Goal: Transaction & Acquisition: Purchase product/service

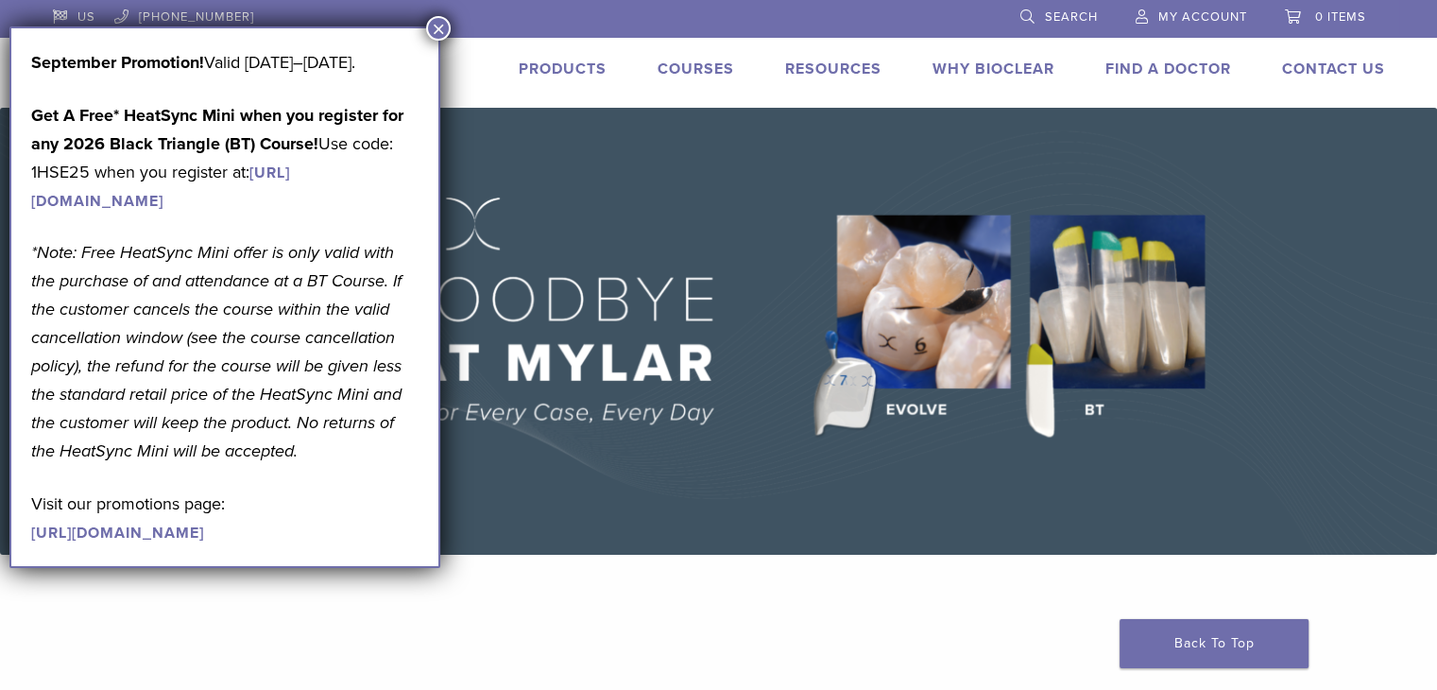
click at [437, 26] on button "×" at bounding box center [438, 28] width 25 height 25
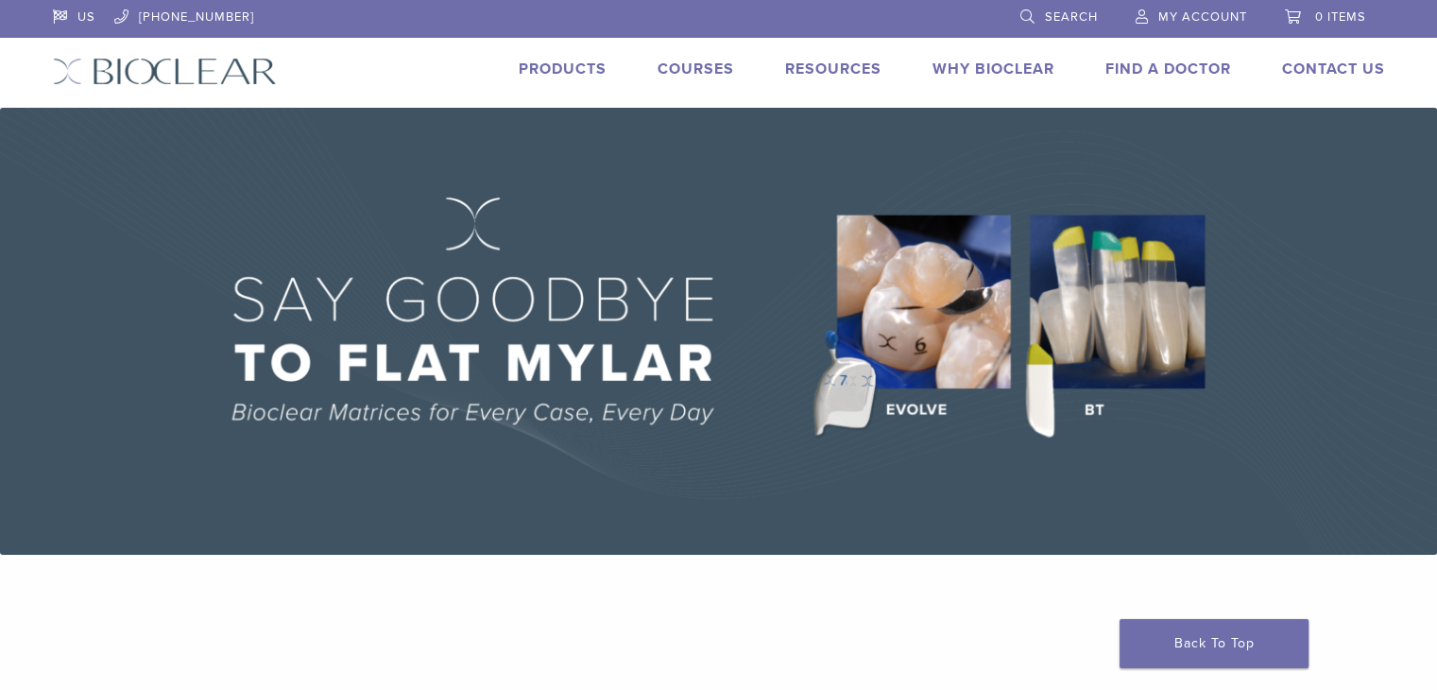
click at [1199, 15] on span "My Account" at bounding box center [1203, 16] width 89 height 15
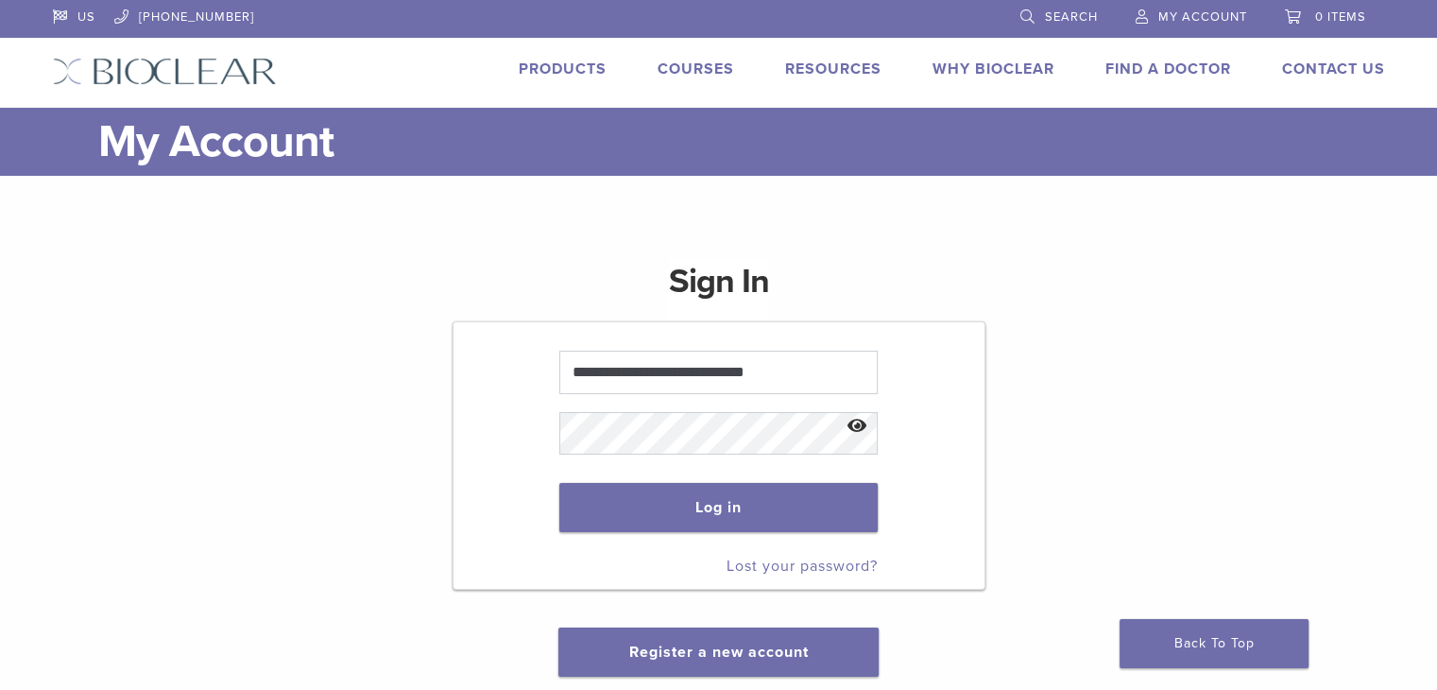
type input "**********"
click at [559, 483] on button "Log in" at bounding box center [718, 507] width 318 height 49
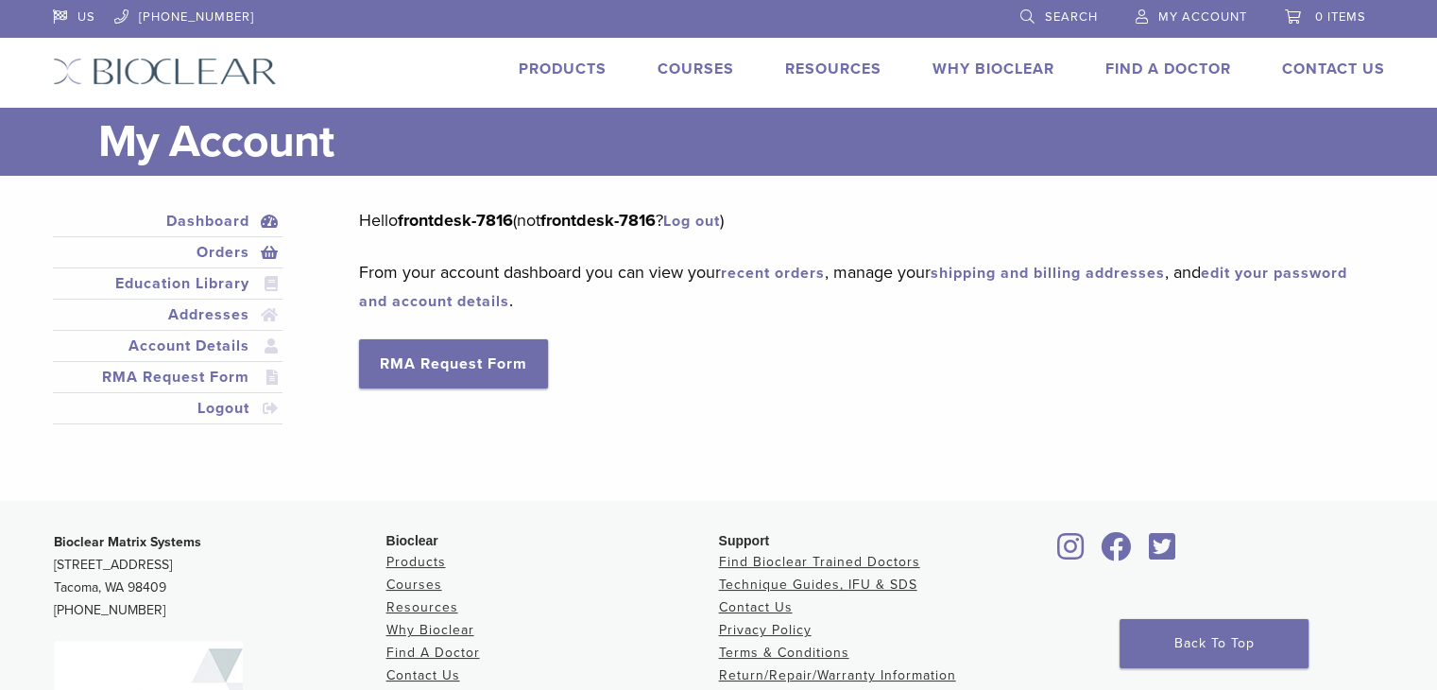
click at [223, 254] on link "Orders" at bounding box center [168, 252] width 223 height 23
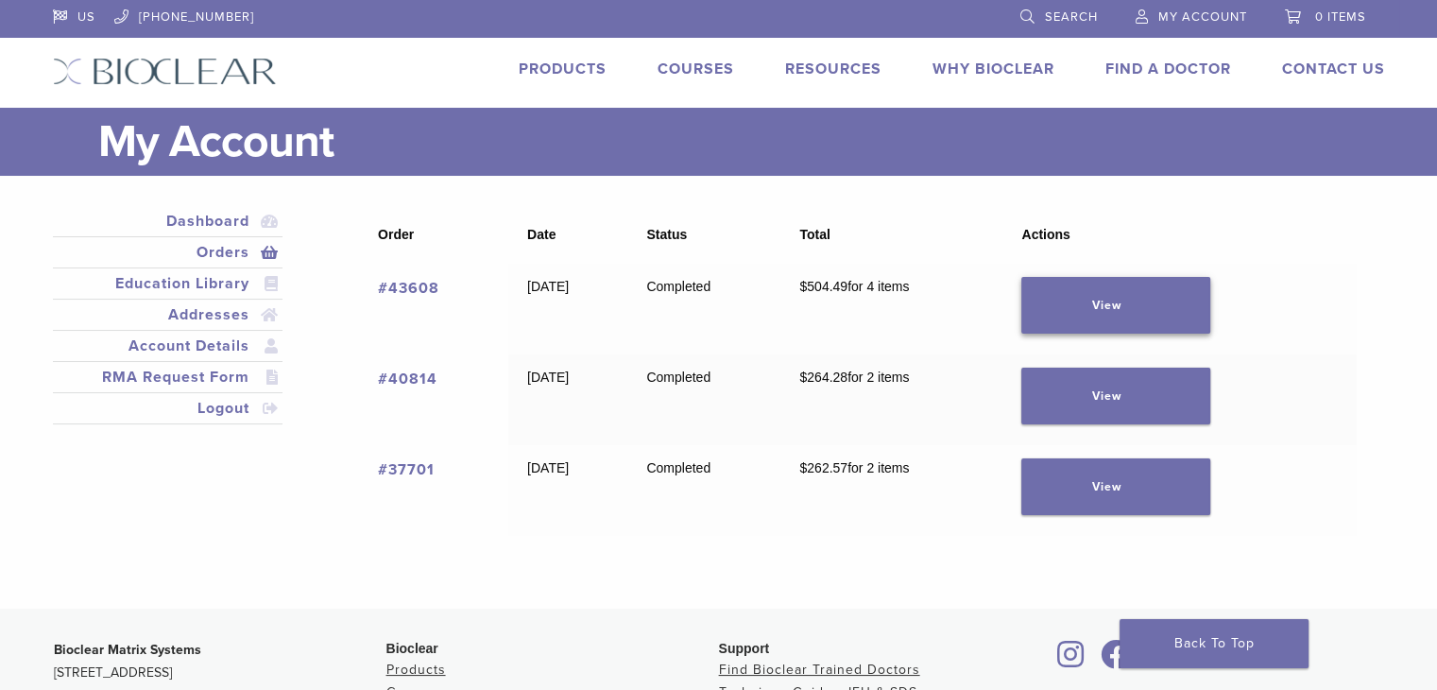
click at [1121, 296] on link "View" at bounding box center [1116, 305] width 189 height 57
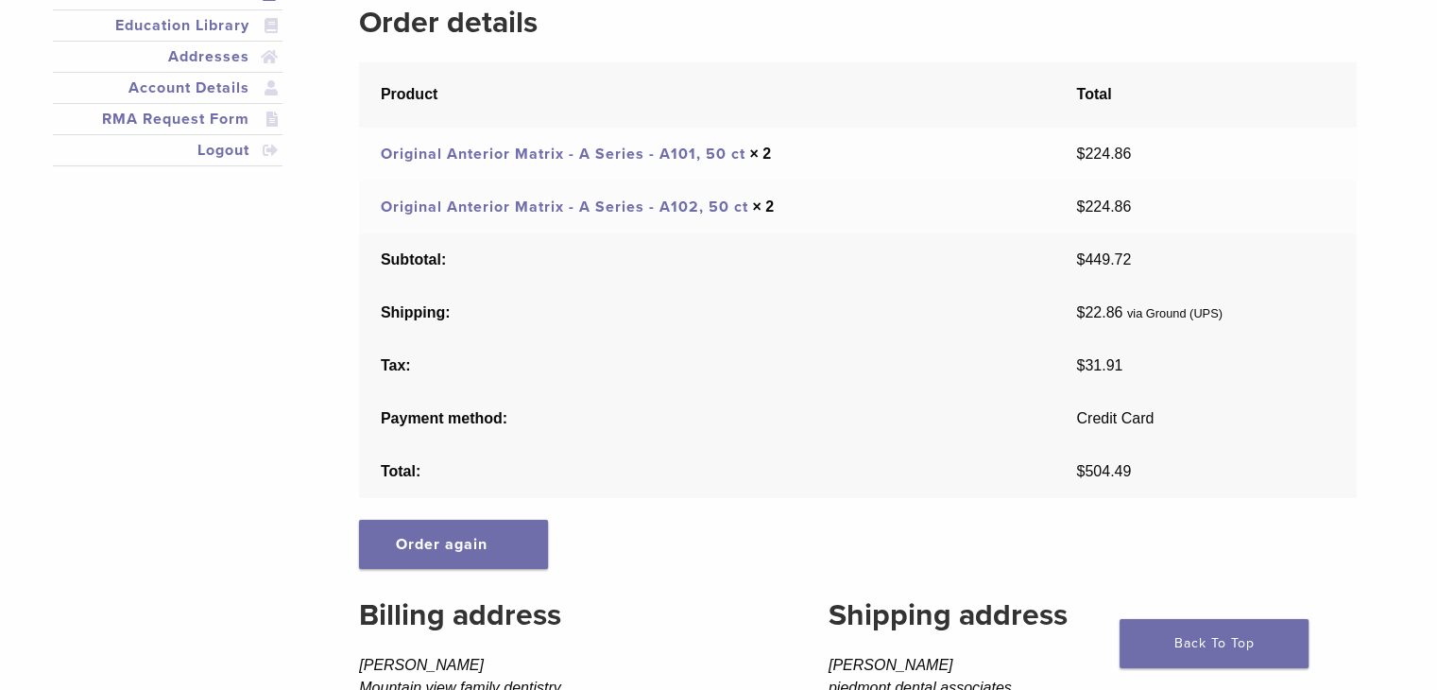
scroll to position [245, 0]
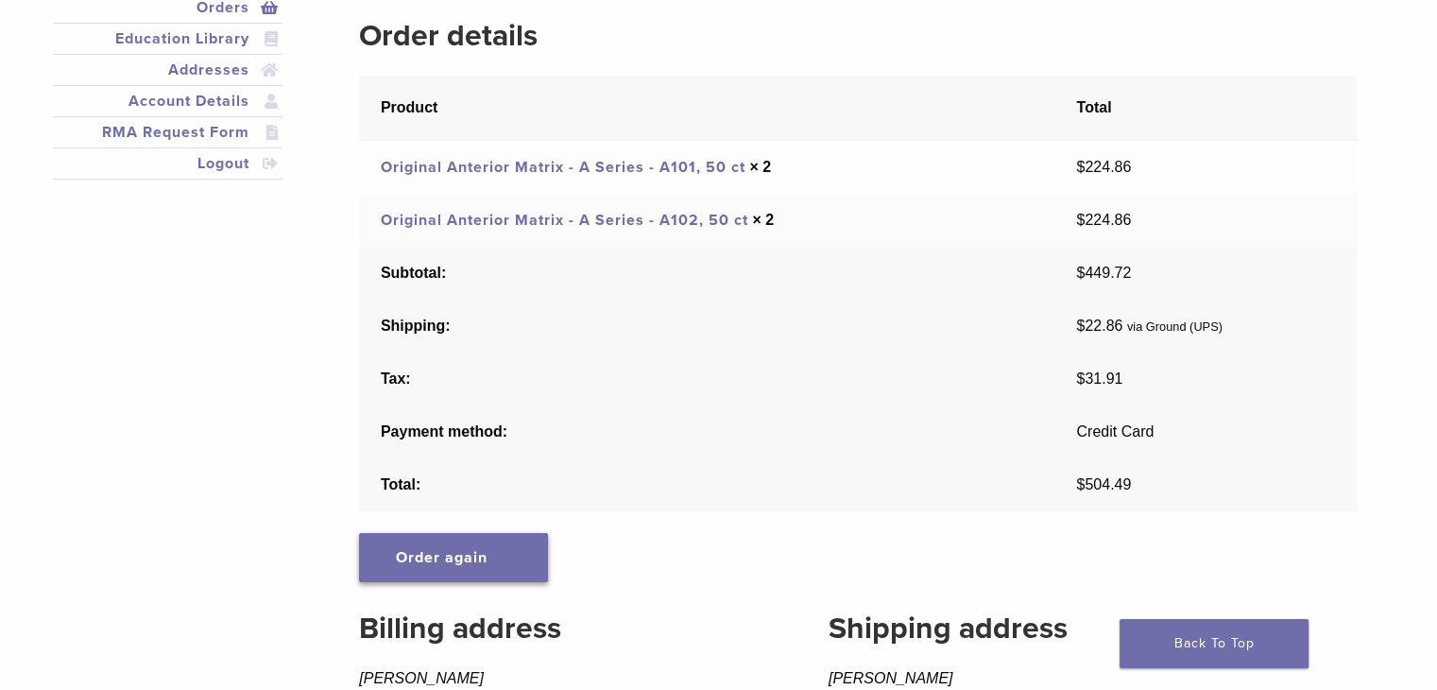
click at [474, 548] on link "Order again" at bounding box center [453, 557] width 189 height 49
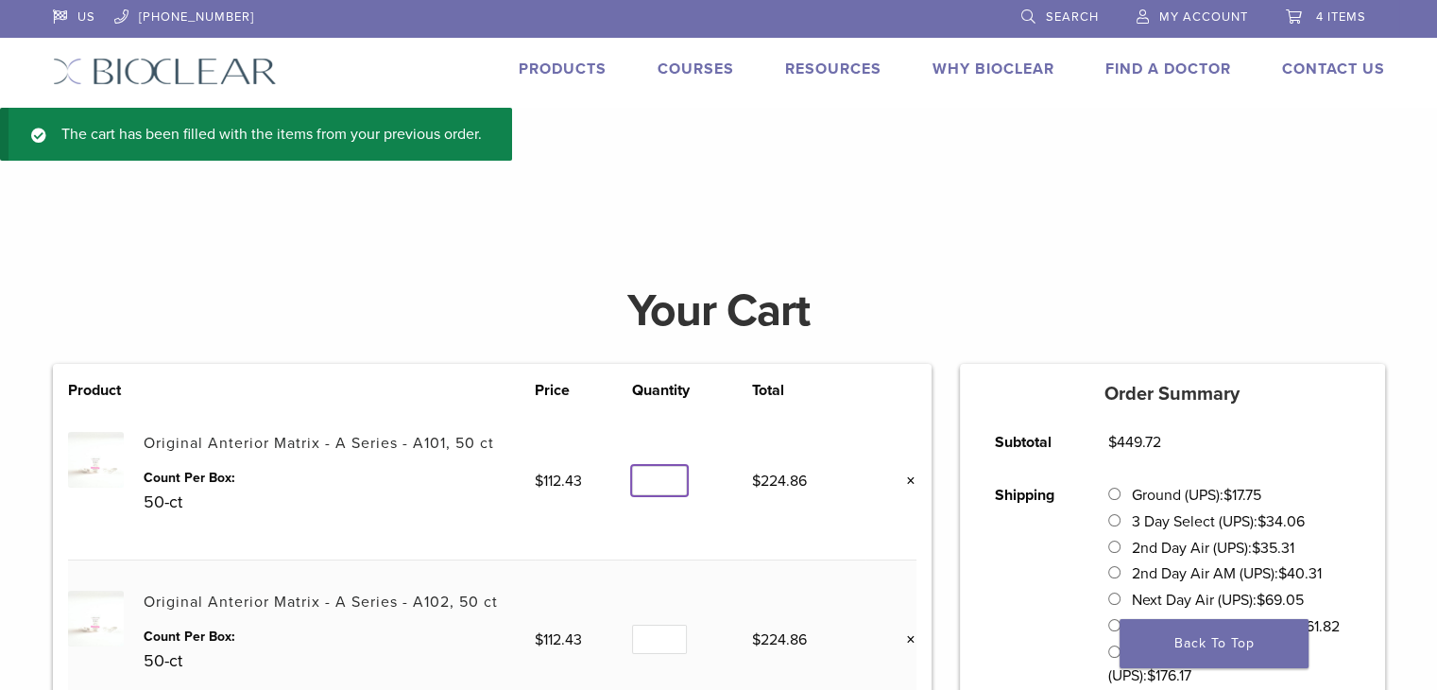
click at [654, 483] on input "*" at bounding box center [659, 480] width 55 height 29
type input "*"
click at [669, 485] on input "*" at bounding box center [659, 480] width 55 height 29
type input "*"
click at [674, 641] on input "*" at bounding box center [659, 639] width 55 height 29
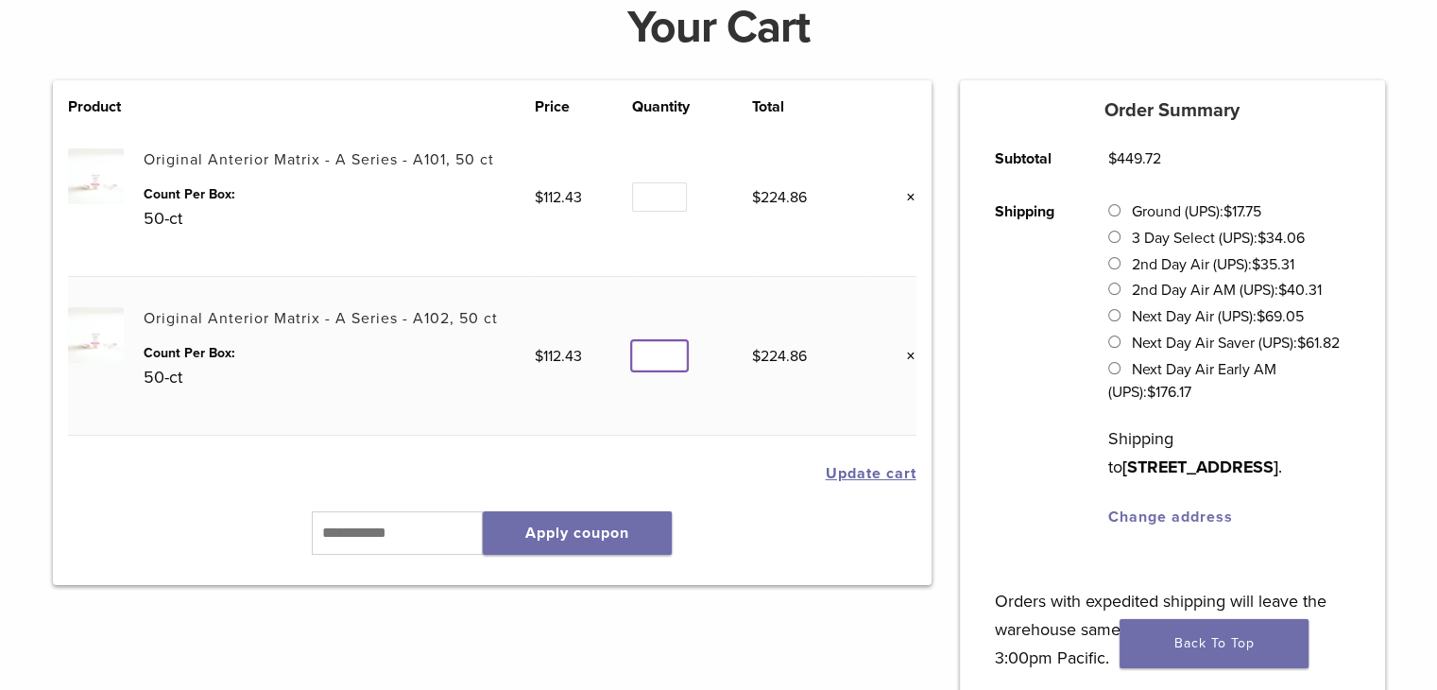
scroll to position [312, 0]
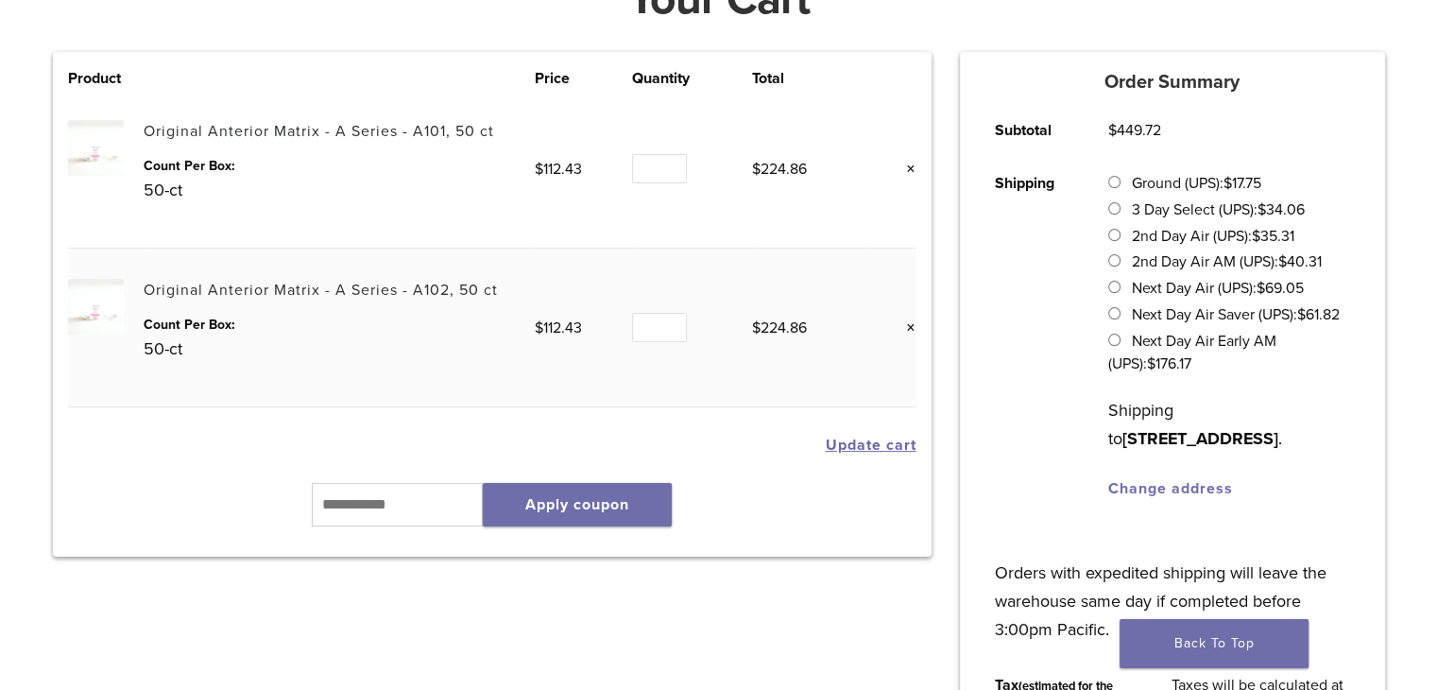
click at [883, 446] on button "Update cart" at bounding box center [871, 445] width 91 height 15
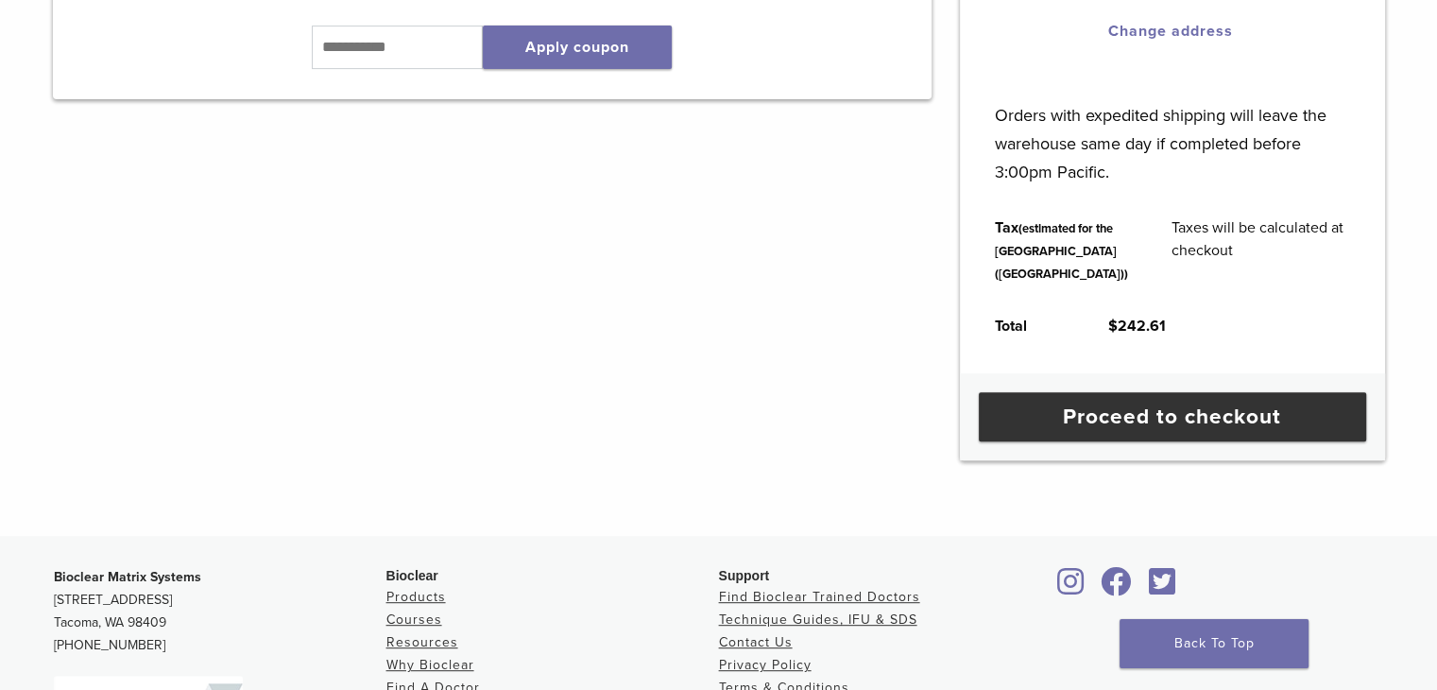
scroll to position [774, 0]
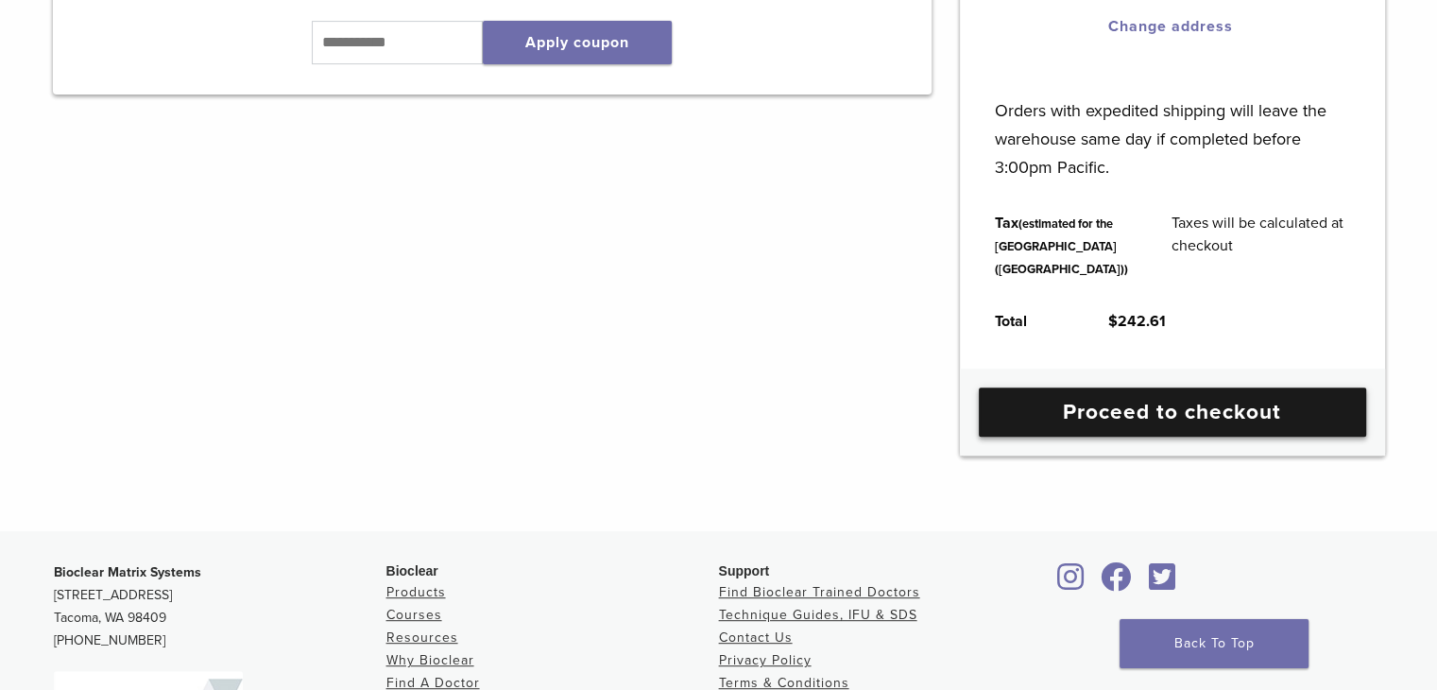
click at [1236, 437] on link "Proceed to checkout" at bounding box center [1172, 411] width 387 height 49
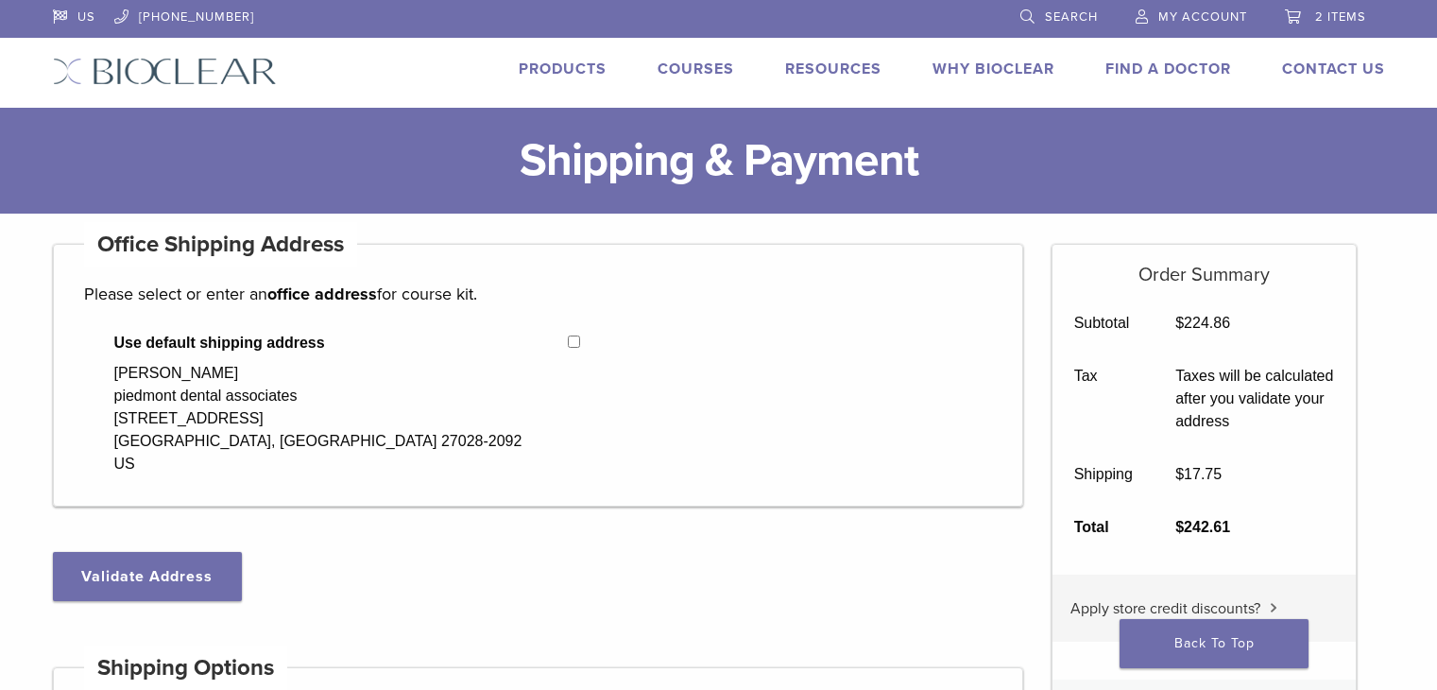
select select "**"
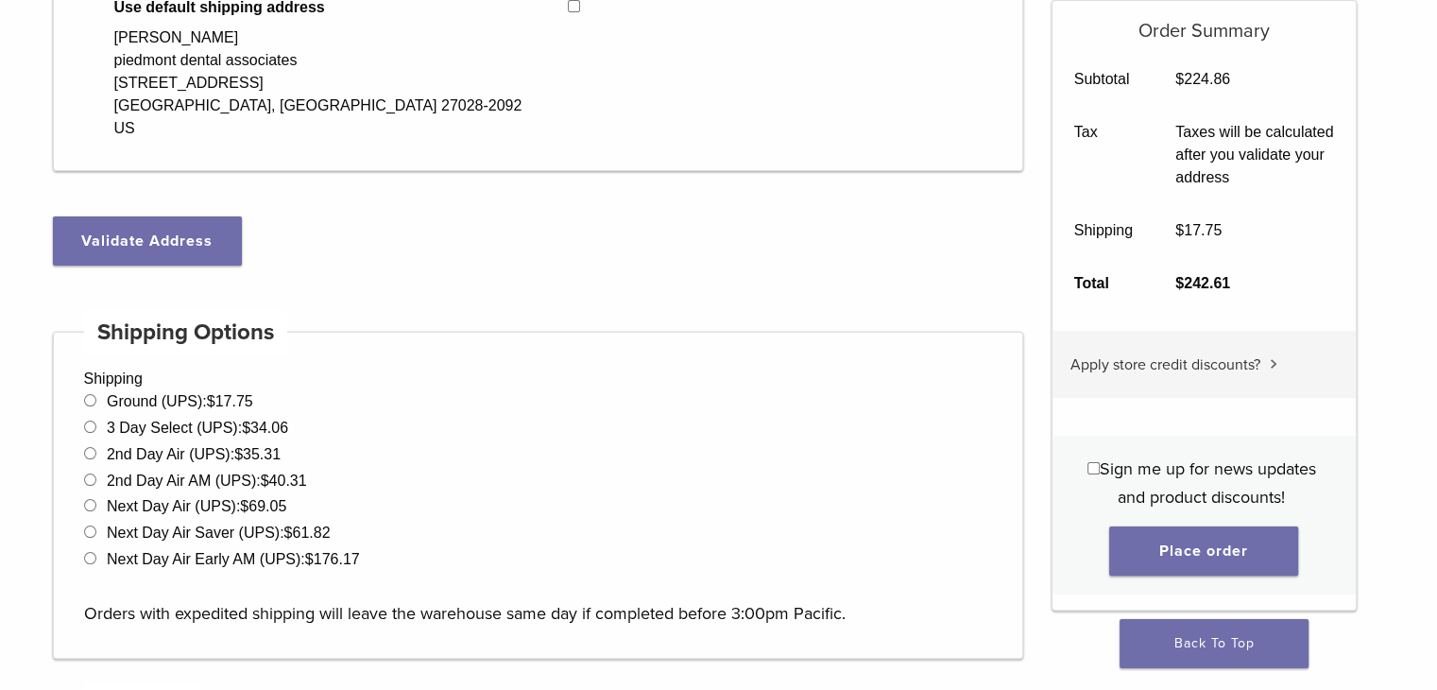
click at [200, 238] on button "Validate Address" at bounding box center [147, 240] width 189 height 49
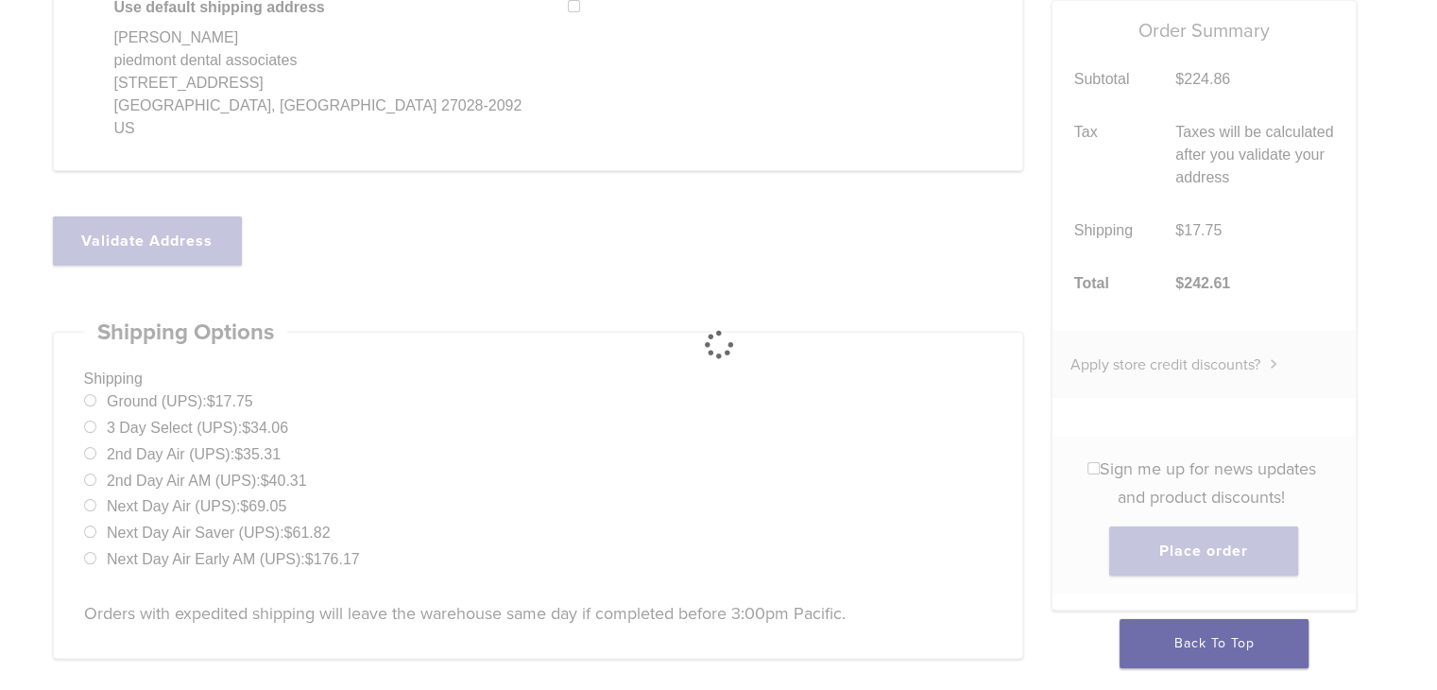
select select "**"
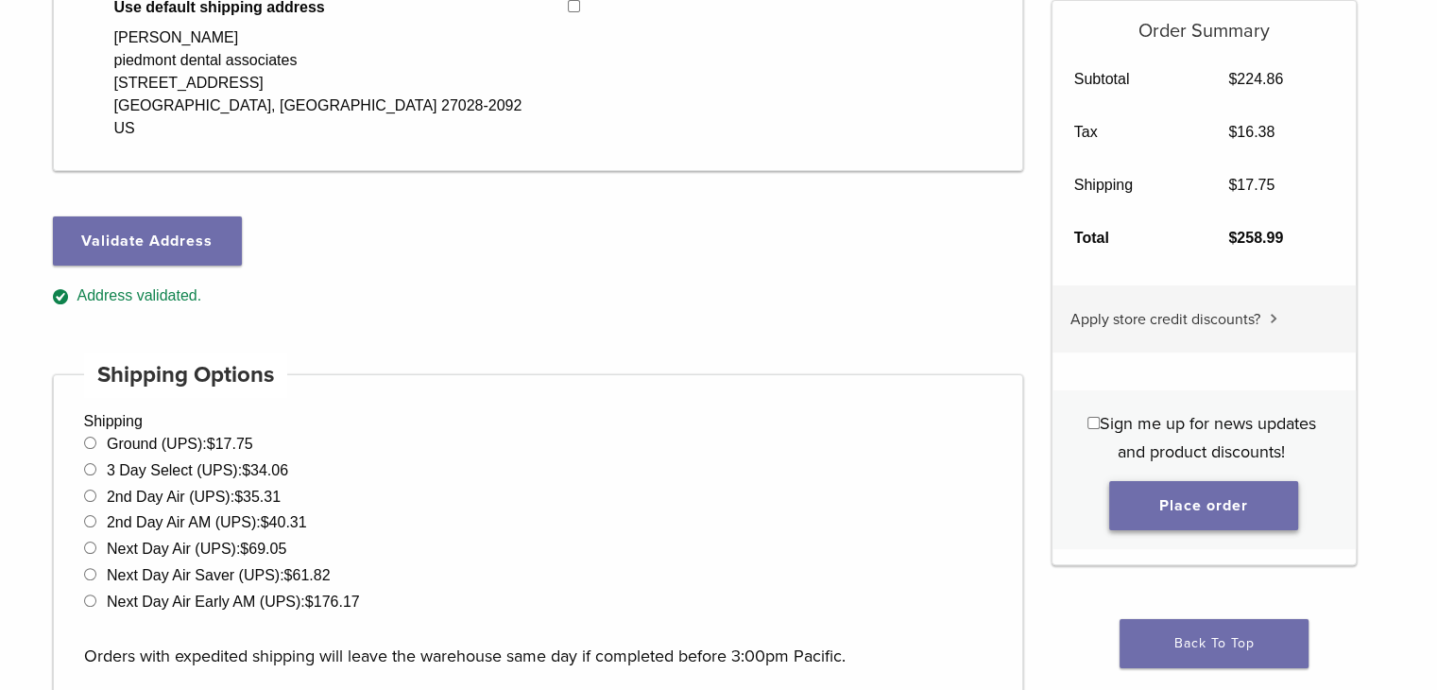
click at [1184, 507] on button "Place order" at bounding box center [1203, 505] width 189 height 49
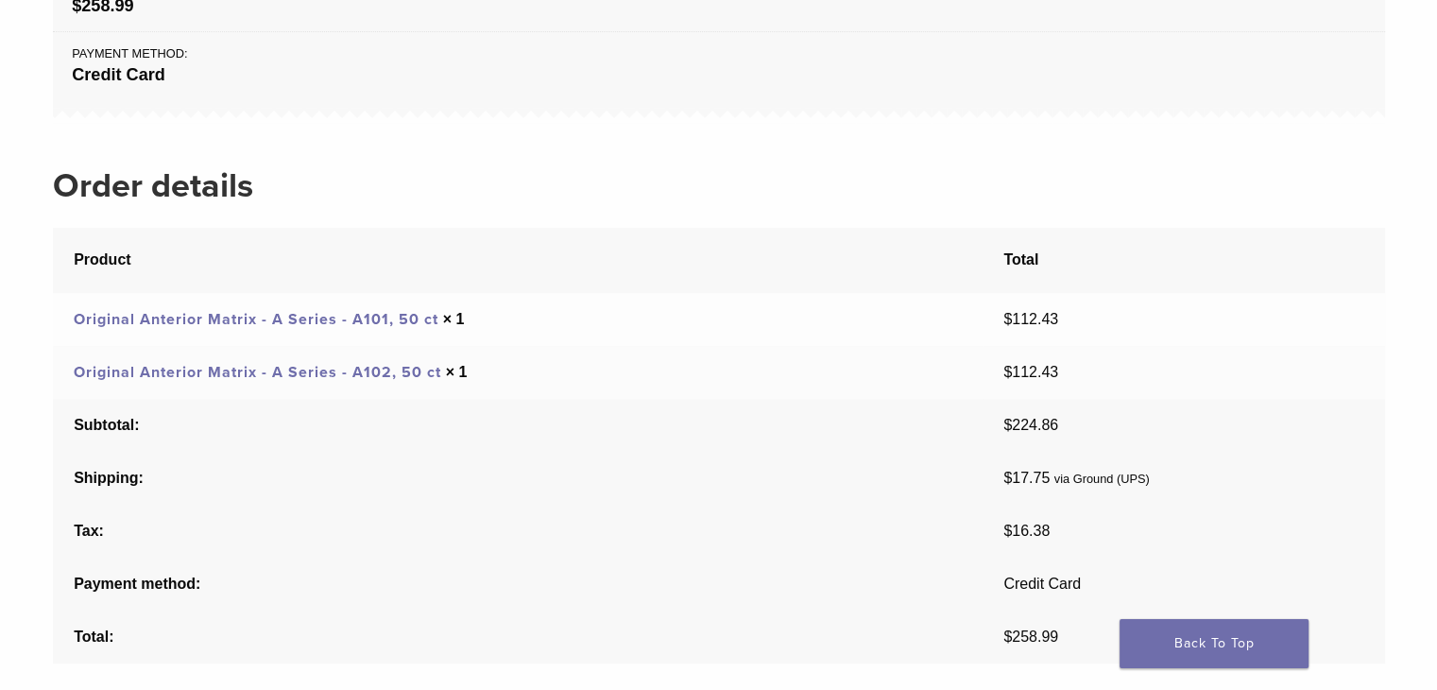
scroll to position [525, 0]
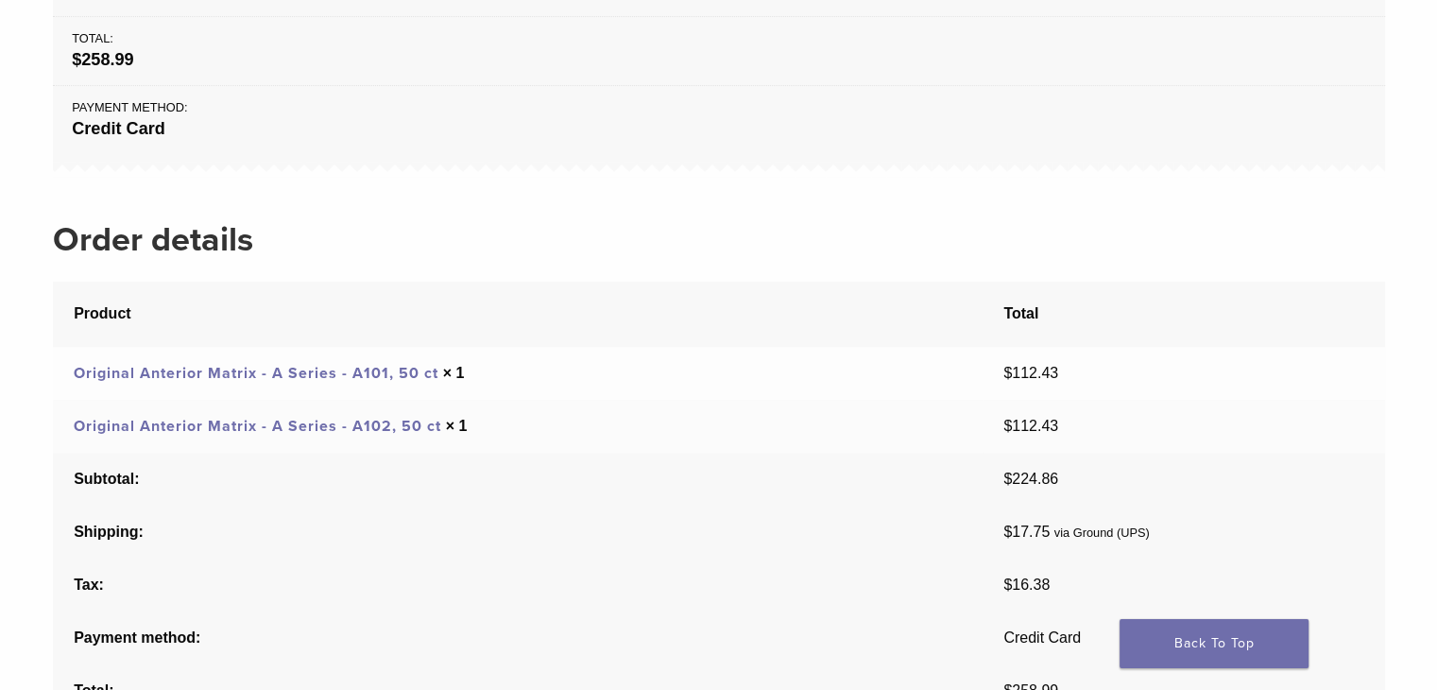
scroll to position [525, 0]
click at [971, 191] on div "Thank you. Your order has been received. Order number: 48907 Date: [DATE] Email…" at bounding box center [719, 217] width 1333 height 999
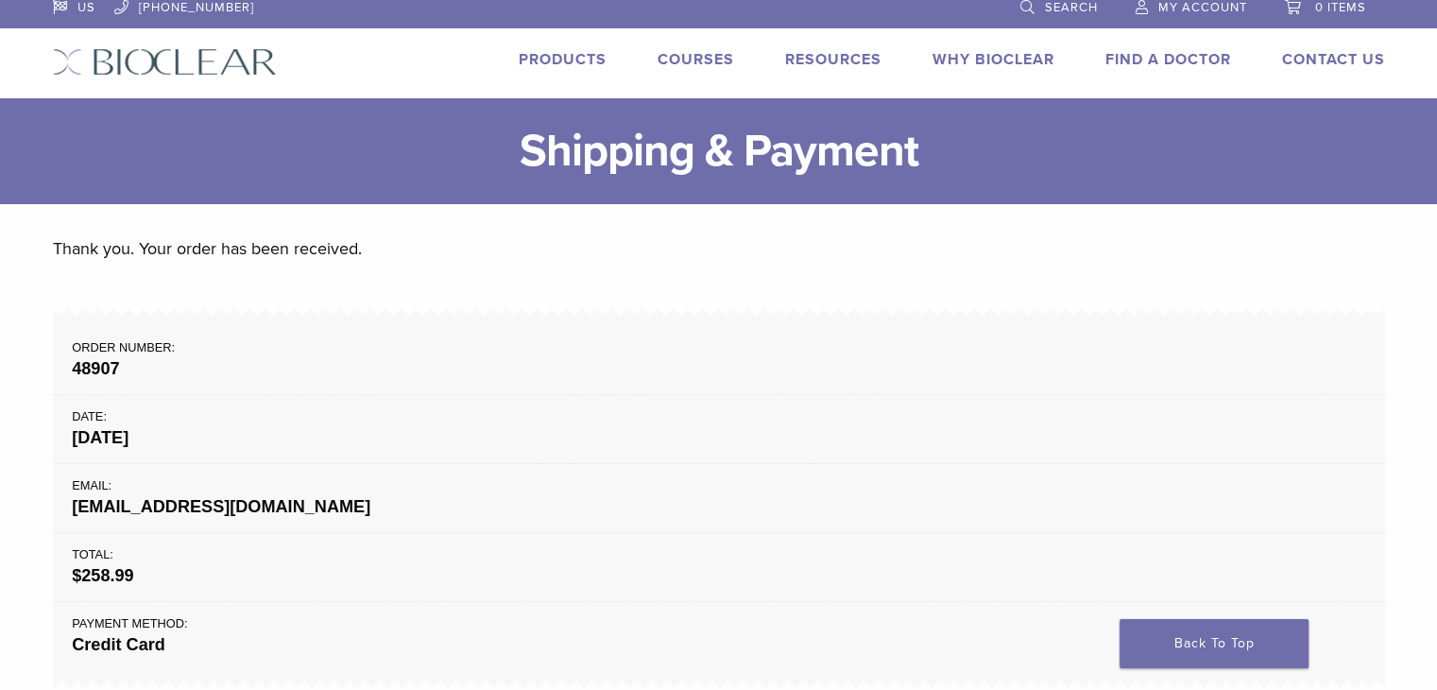
scroll to position [0, 0]
